Goal: Information Seeking & Learning: Find specific page/section

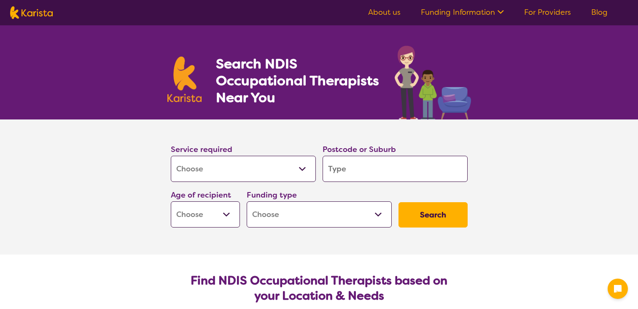
select select "[MEDICAL_DATA]"
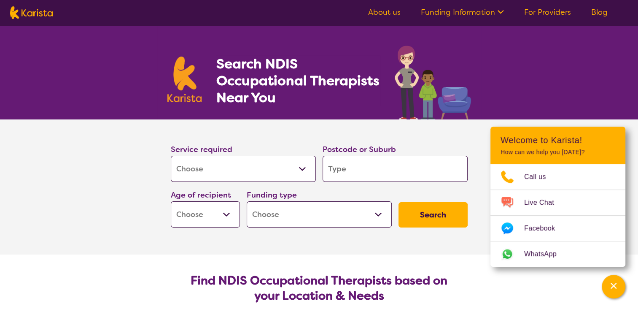
click at [364, 164] on input "search" at bounding box center [395, 169] width 145 height 26
type input "3"
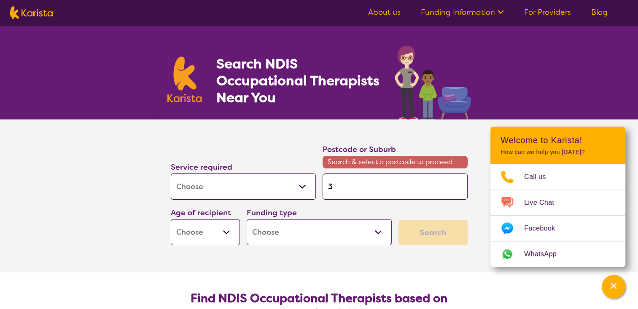
type input "38"
type input "381"
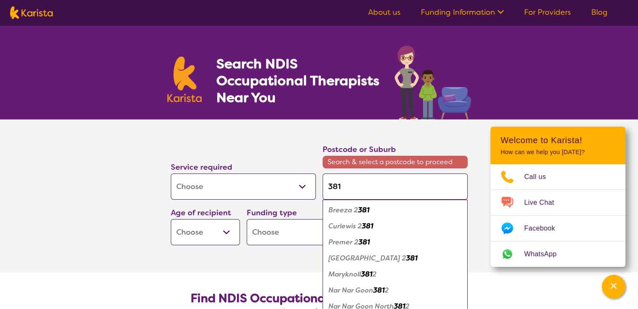
type input "3818"
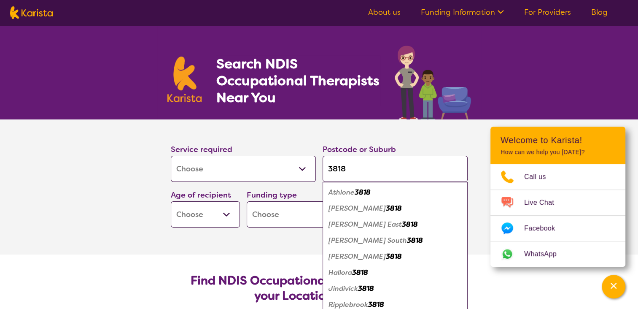
type input "3818"
click at [342, 214] on div "[PERSON_NAME] 3818" at bounding box center [395, 208] width 137 height 16
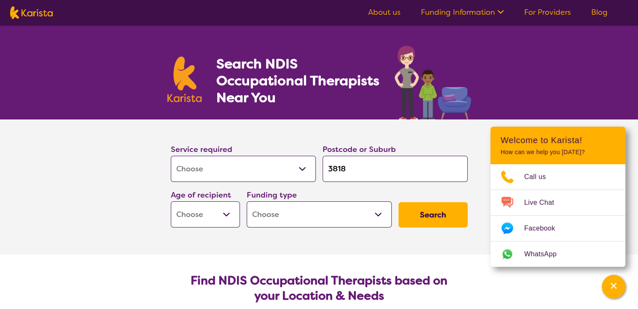
click at [375, 215] on select "Home Care Package (HCP) National Disability Insurance Scheme (NDIS) I don't know" at bounding box center [319, 214] width 145 height 26
select select "NDIS"
click at [247, 201] on select "Home Care Package (HCP) National Disability Insurance Scheme (NDIS) I don't know" at bounding box center [319, 214] width 145 height 26
select select "NDIS"
click at [230, 214] on select "Early Childhood - 0 to 9 Child - 10 to 11 Adolescent - 12 to 17 Adult - 18 to 6…" at bounding box center [205, 214] width 69 height 26
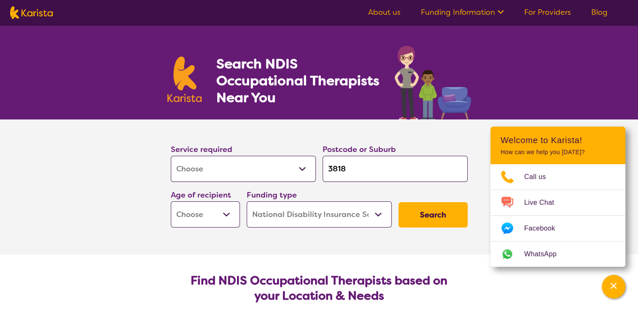
select select "EC"
click at [171, 201] on select "Early Childhood - 0 to 9 Child - 10 to 11 Adolescent - 12 to 17 Adult - 18 to 6…" at bounding box center [205, 214] width 69 height 26
select select "EC"
click at [437, 214] on button "Search" at bounding box center [432, 214] width 69 height 25
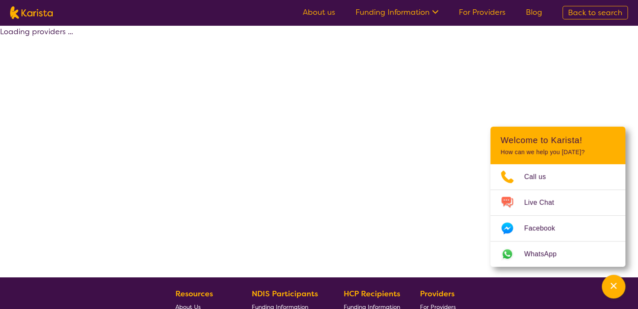
select select "by_score"
